Goal: Find specific page/section: Find specific page/section

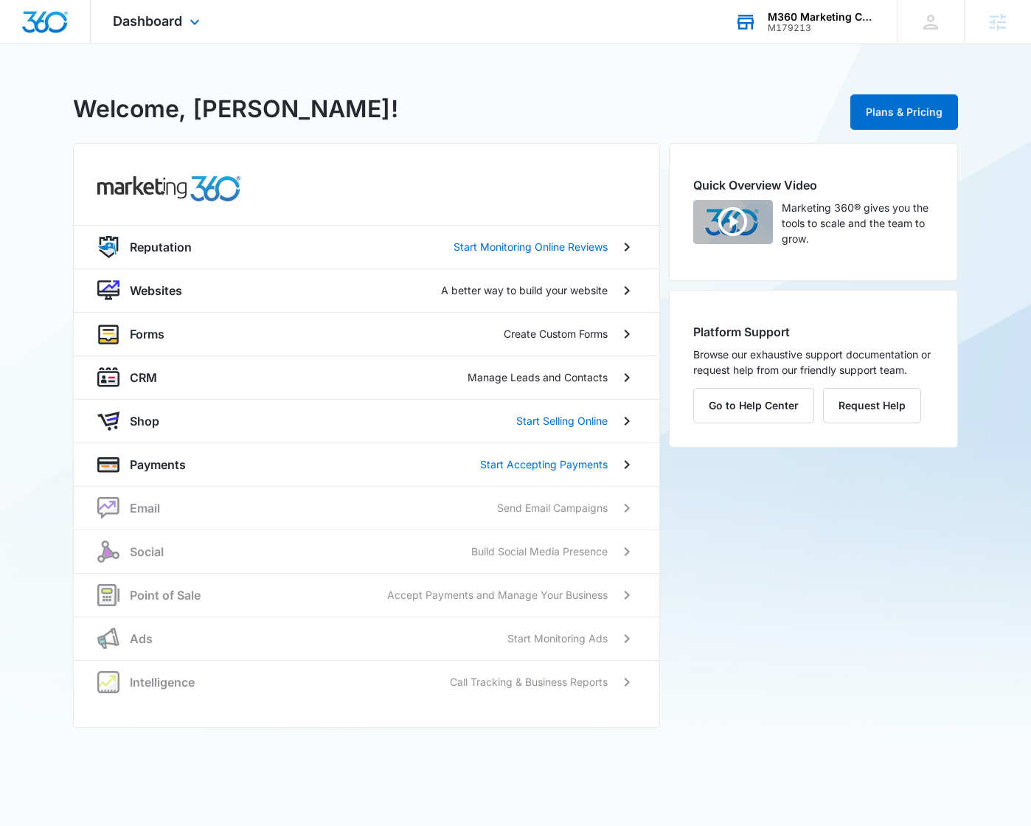
click at [816, 20] on div "M360 Marketing Collateral - Migrated Catch All" at bounding box center [822, 17] width 108 height 12
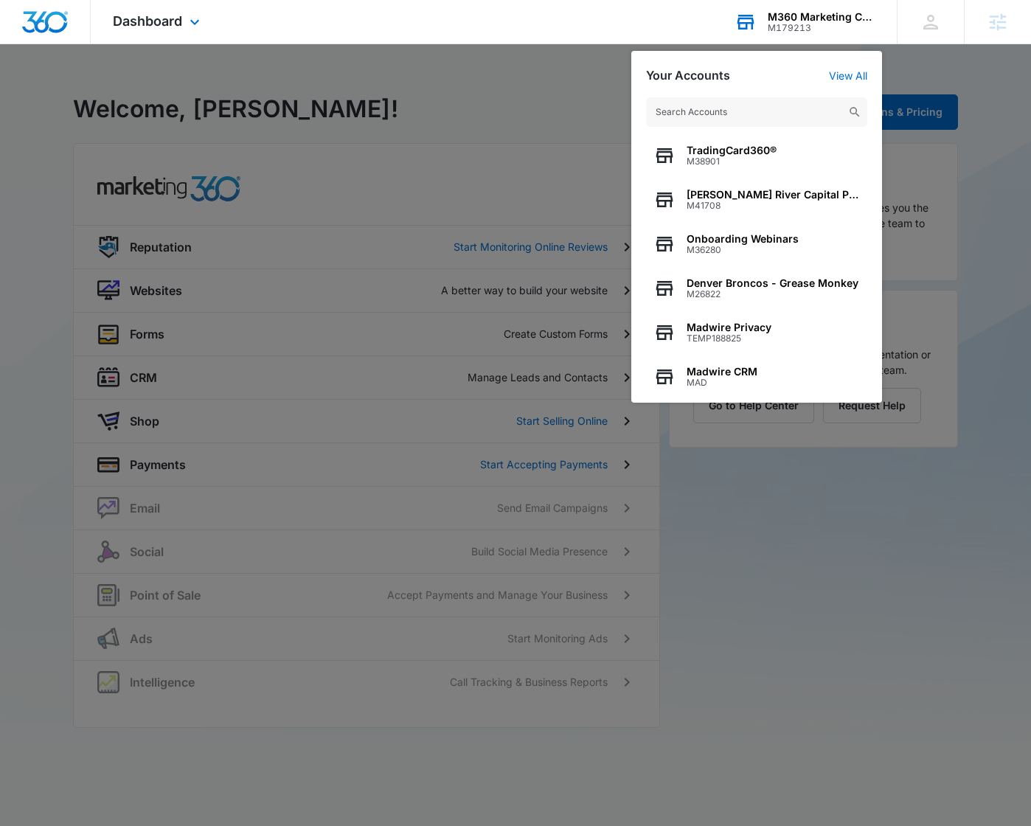
scroll to position [189, 0]
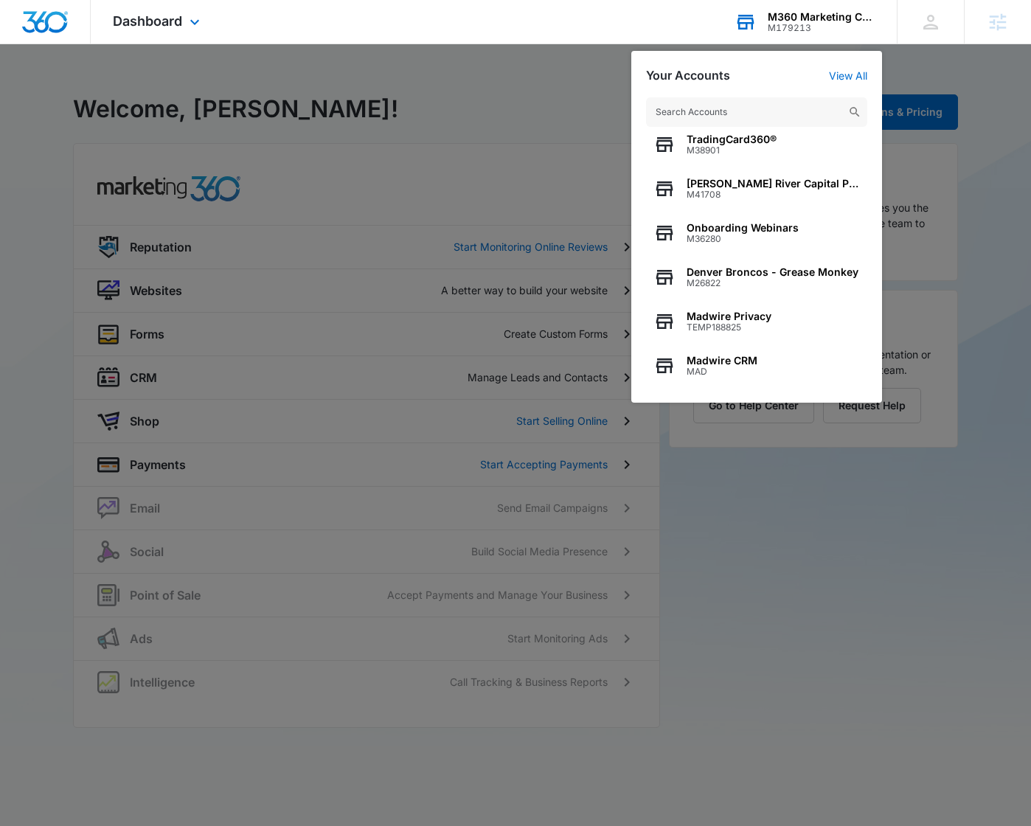
click at [765, 114] on input "text" at bounding box center [756, 112] width 221 height 30
type input "C"
click at [991, 30] on icon at bounding box center [998, 22] width 22 height 22
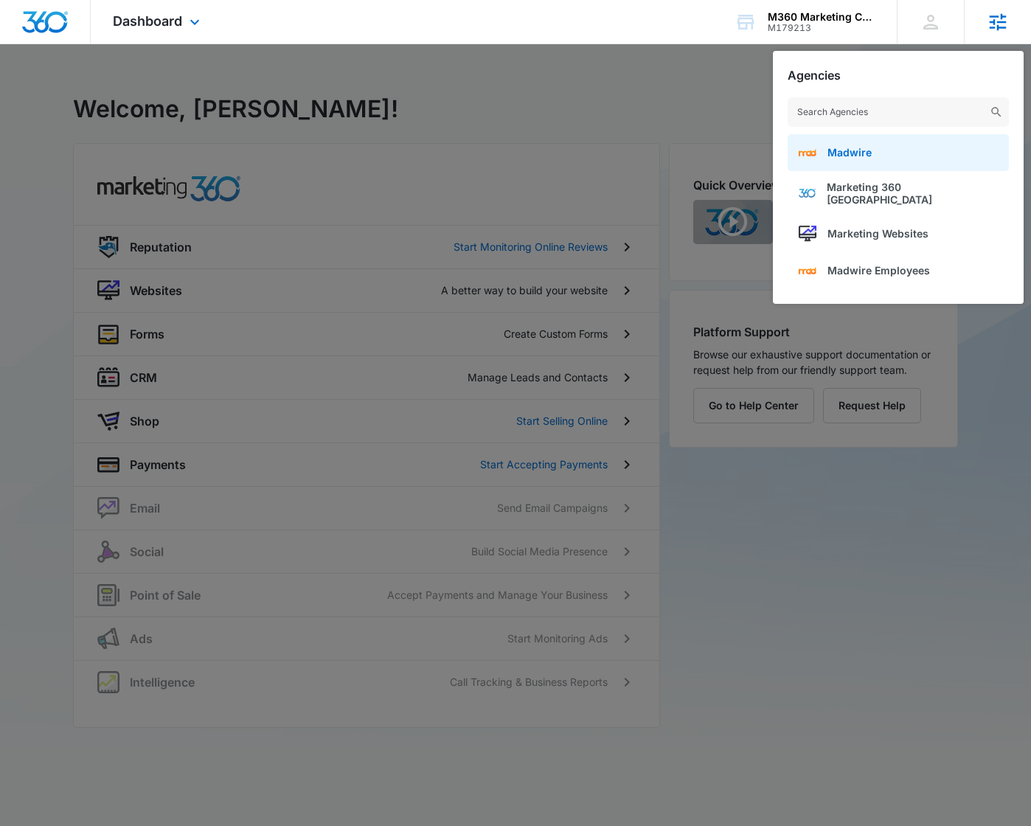
click at [943, 153] on link "Madwire" at bounding box center [898, 152] width 221 height 37
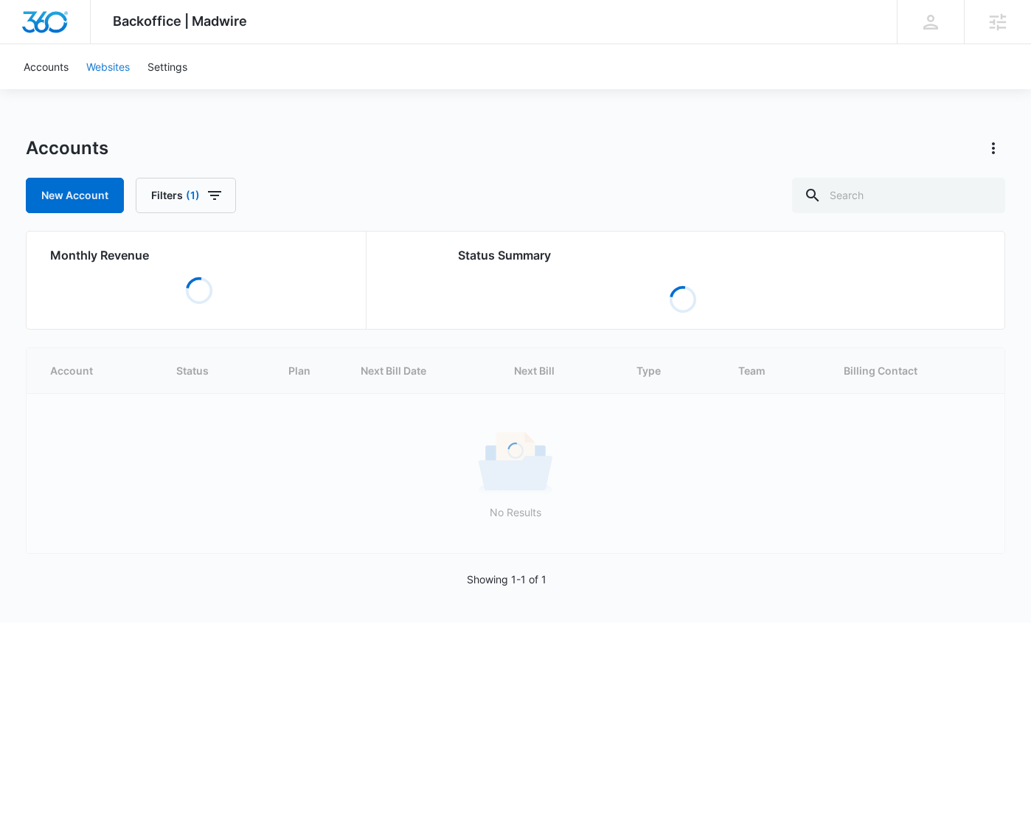
click at [122, 68] on link "Websites" at bounding box center [107, 66] width 61 height 45
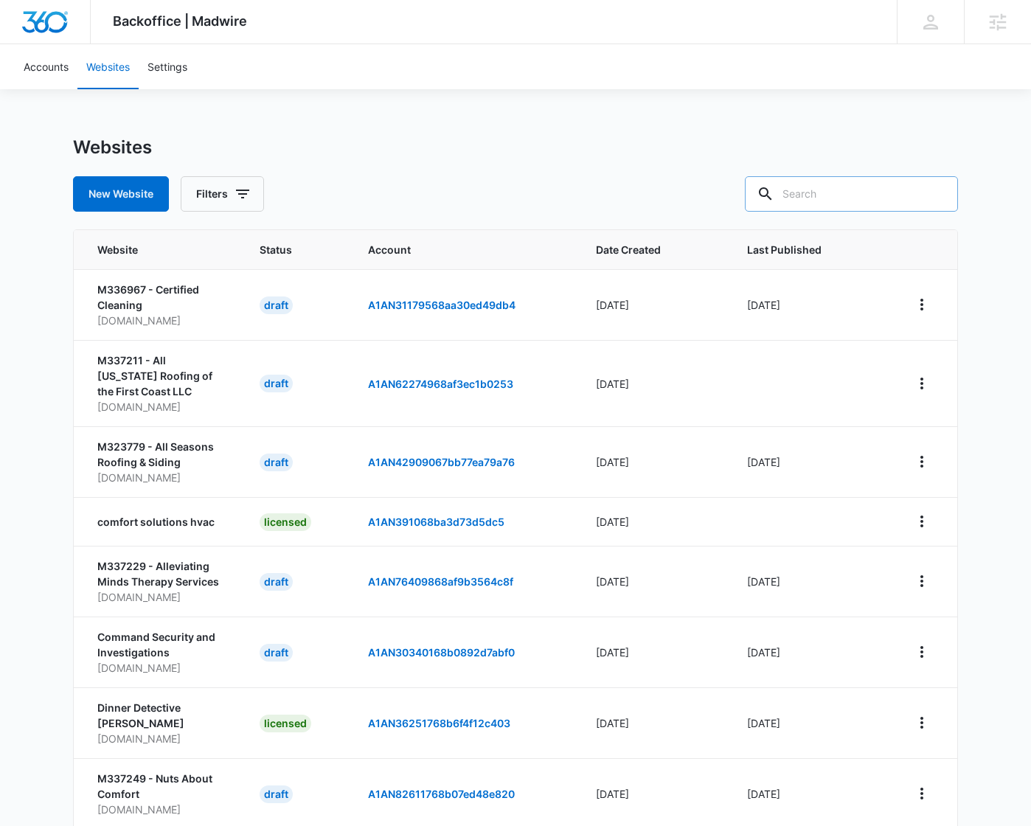
click at [859, 201] on input "text" at bounding box center [851, 193] width 213 height 35
type input "Vista"
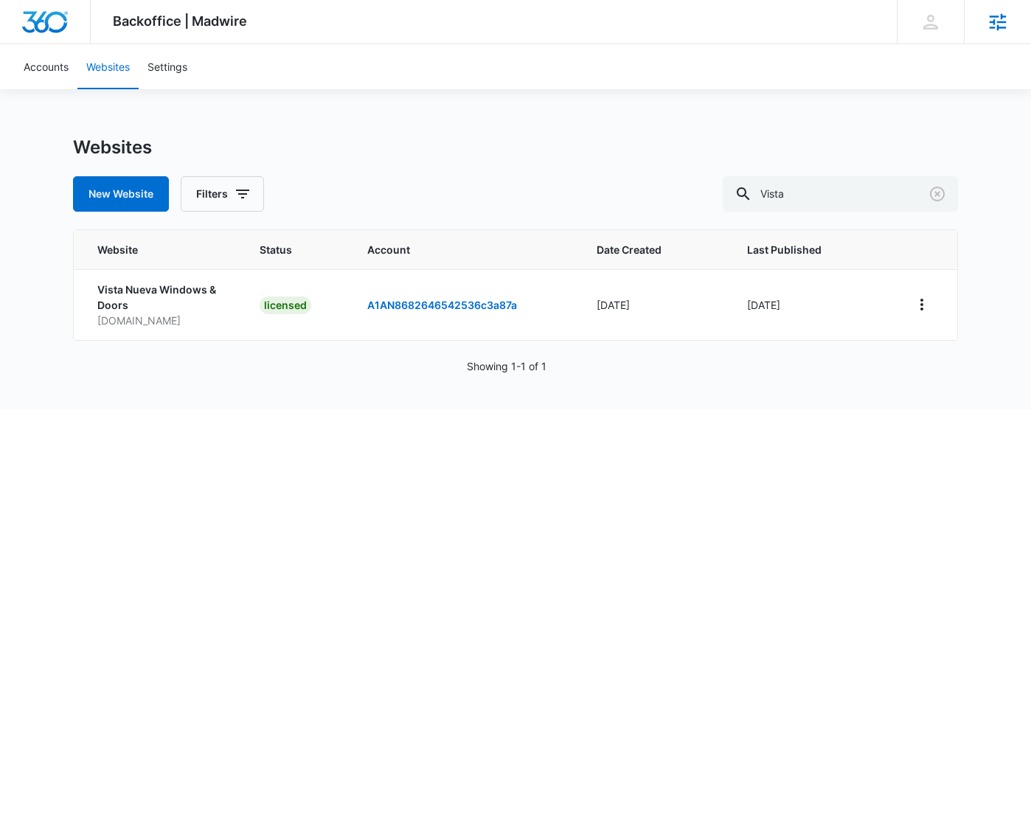
click at [991, 21] on icon at bounding box center [998, 21] width 17 height 17
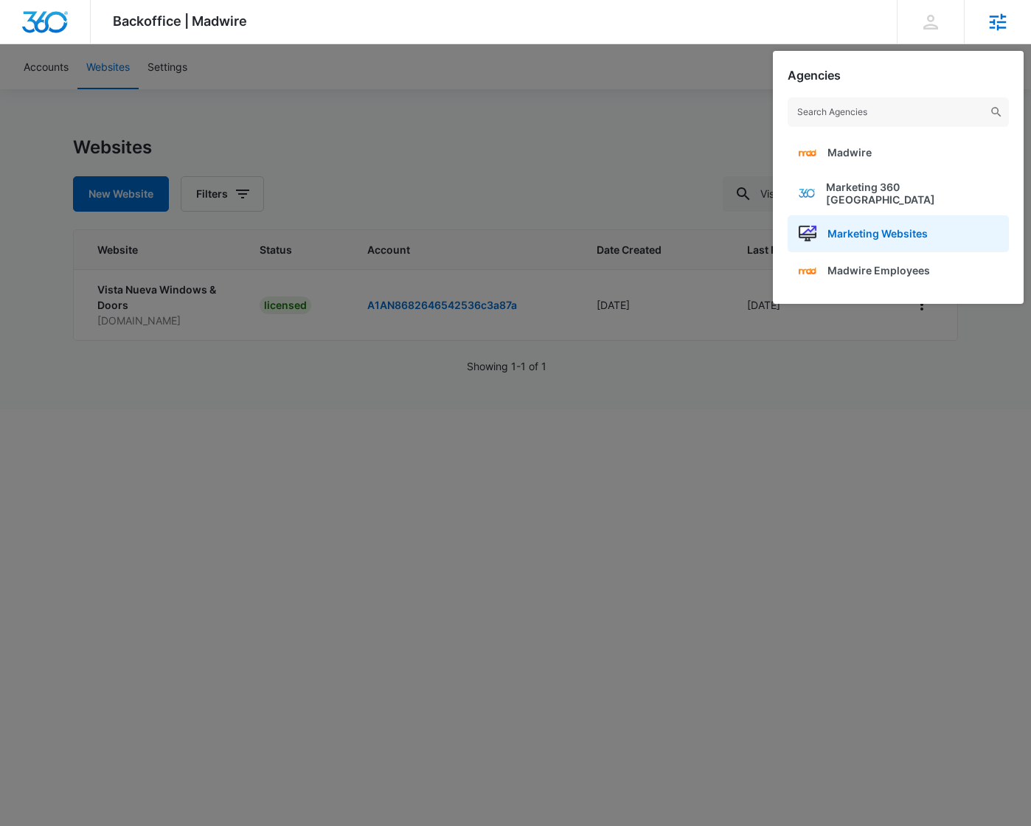
click at [898, 227] on span "Marketing Websites" at bounding box center [878, 233] width 100 height 13
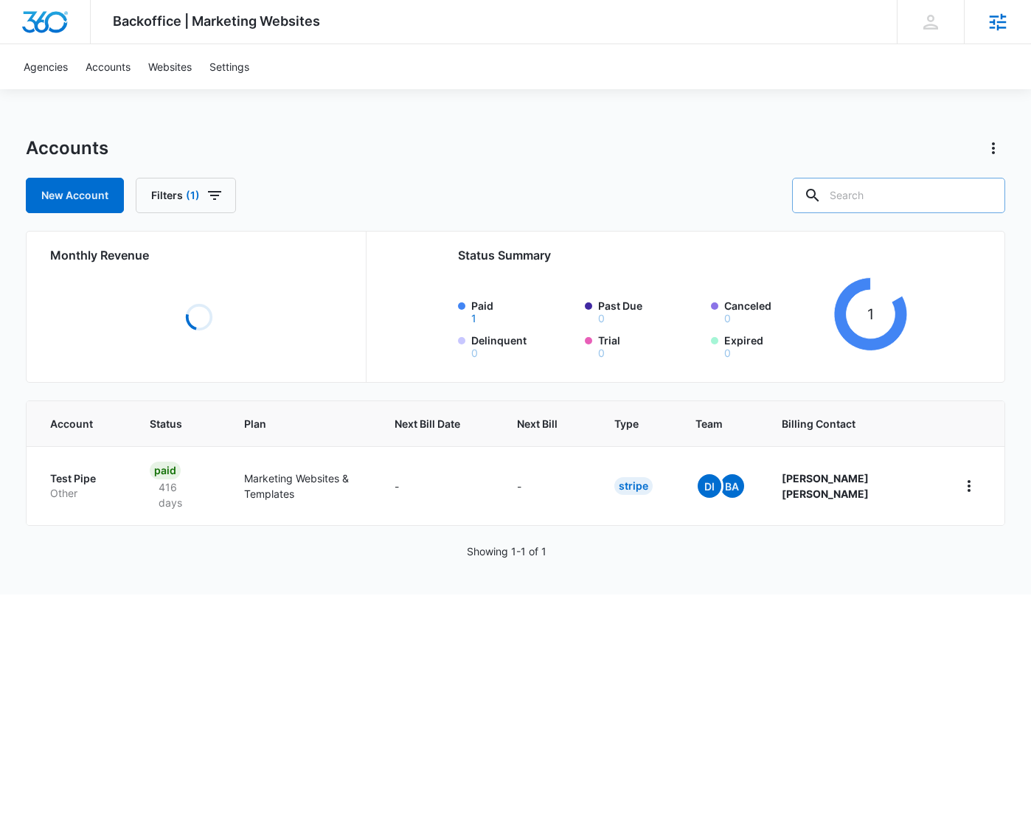
click at [909, 207] on input "text" at bounding box center [898, 195] width 213 height 35
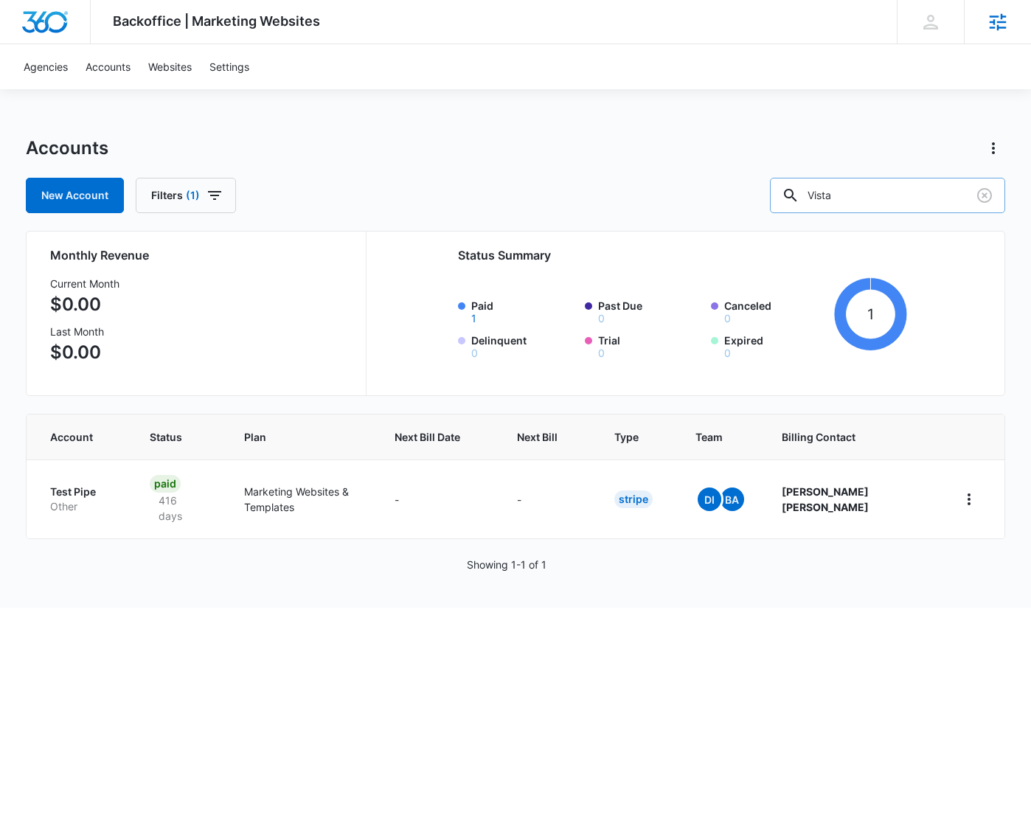
type input "Vista"
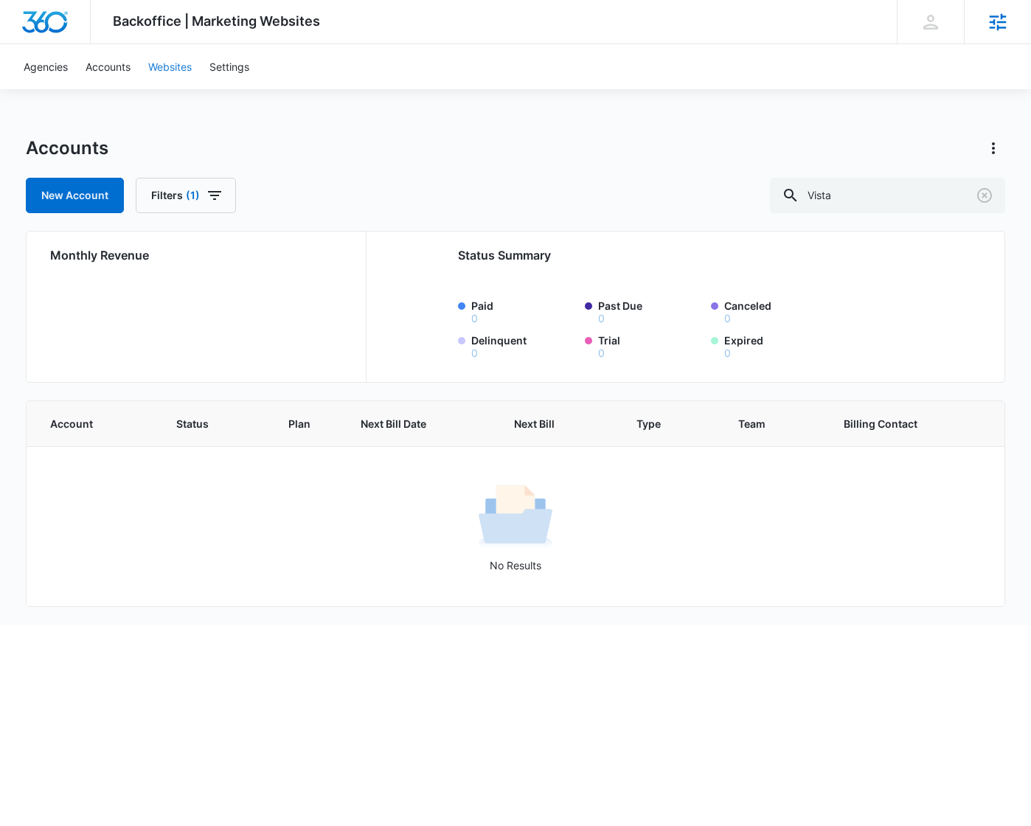
click at [168, 66] on link "Websites" at bounding box center [169, 66] width 61 height 45
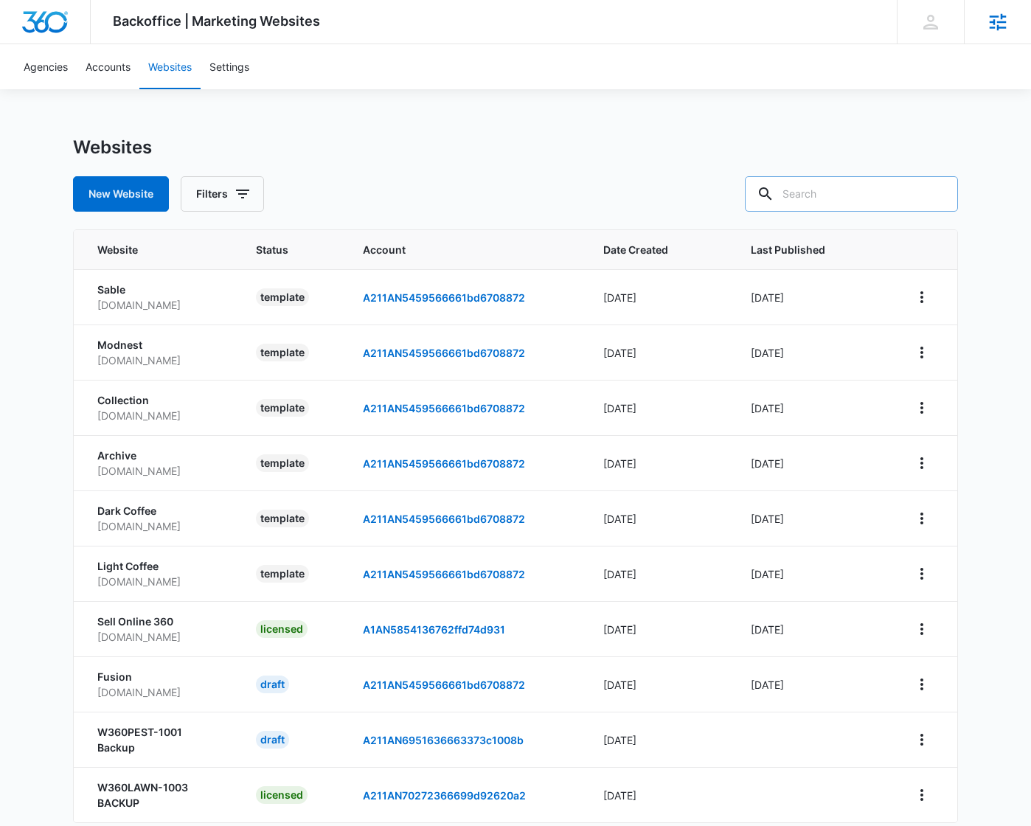
click at [861, 197] on input "text" at bounding box center [851, 193] width 213 height 35
type input "Vista"
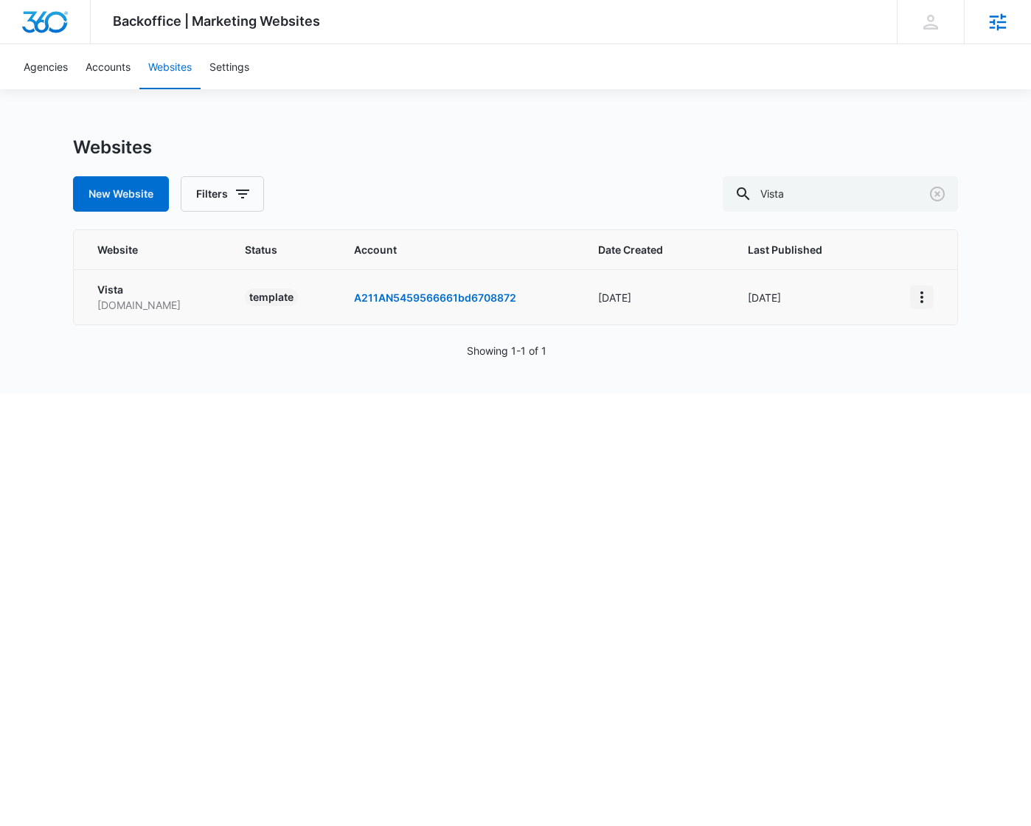
click at [923, 301] on icon "View More" at bounding box center [922, 297] width 18 height 18
click at [877, 357] on link "Edit Template" at bounding box center [844, 360] width 66 height 13
